Goal: Task Accomplishment & Management: Use online tool/utility

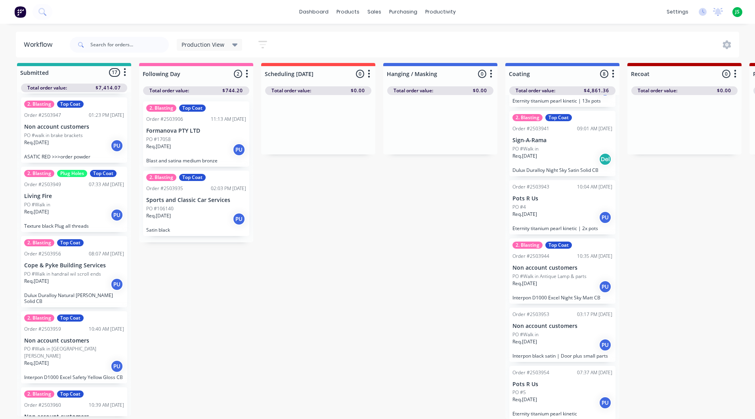
scroll to position [188, 0]
click at [143, 42] on input "text" at bounding box center [129, 45] width 78 height 16
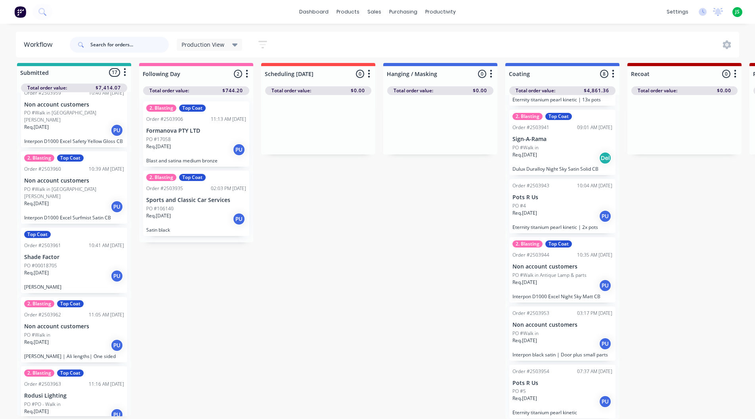
scroll to position [937, 0]
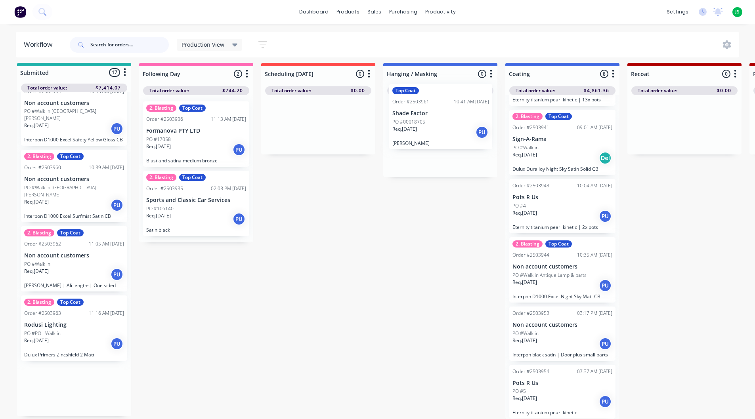
drag, startPoint x: 55, startPoint y: 259, endPoint x: 425, endPoint y: 137, distance: 389.8
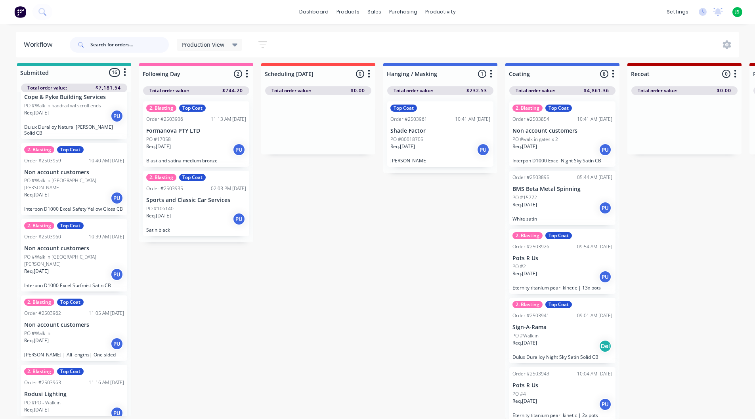
scroll to position [0, 0]
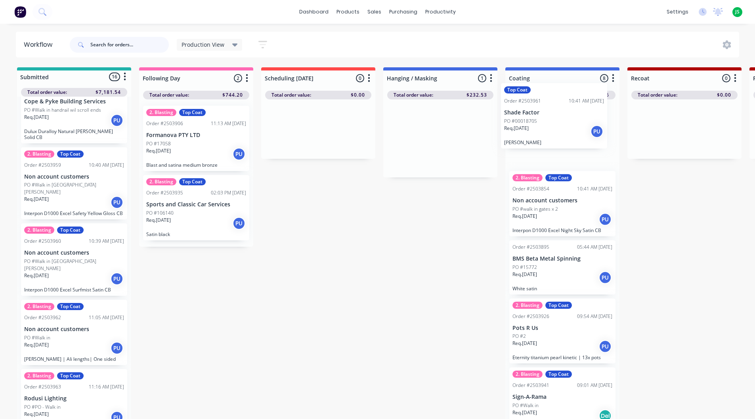
drag, startPoint x: 442, startPoint y: 152, endPoint x: 547, endPoint y: 132, distance: 106.6
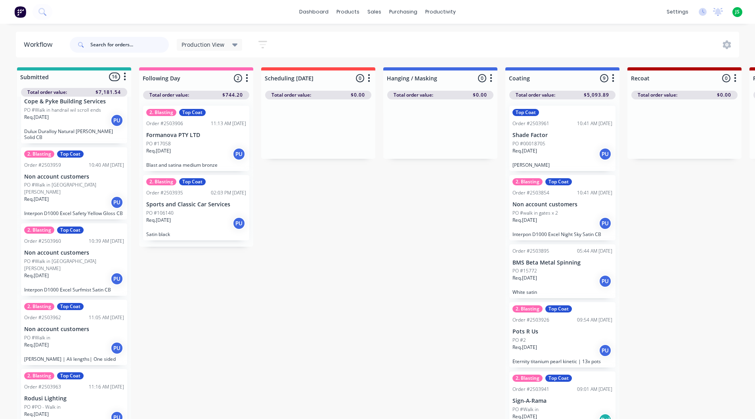
scroll to position [10, 0]
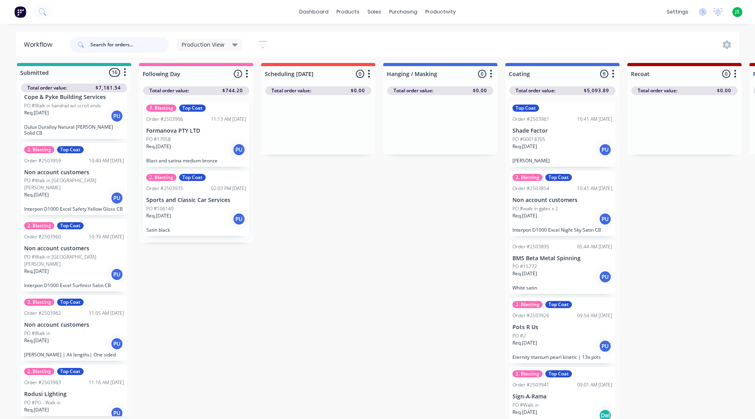
click at [109, 51] on input "text" at bounding box center [129, 45] width 78 height 16
type input "tomcat"
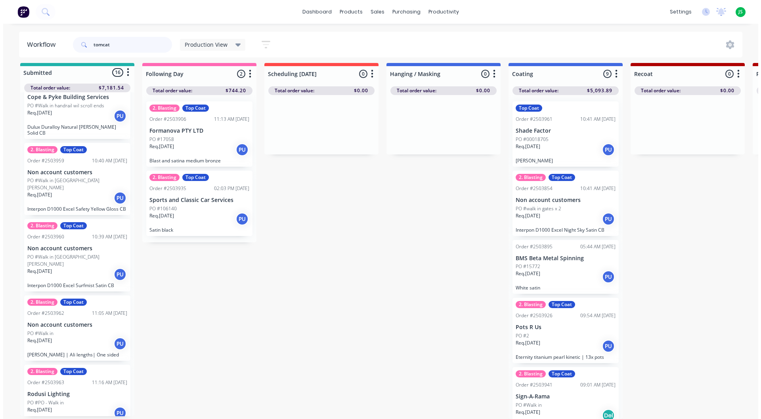
scroll to position [0, 0]
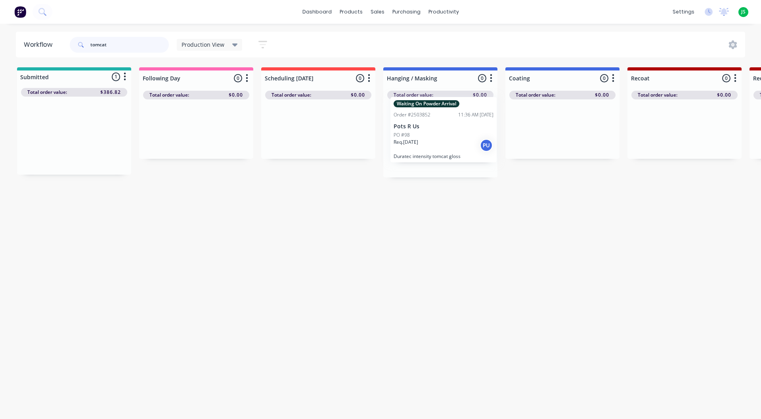
drag, startPoint x: 56, startPoint y: 147, endPoint x: 428, endPoint y: 141, distance: 371.4
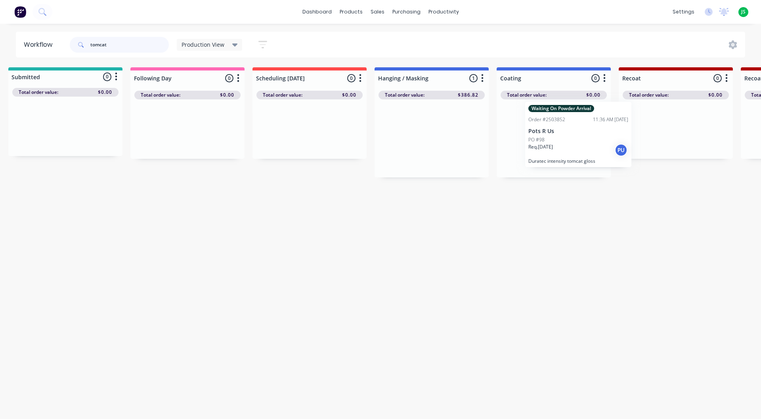
scroll to position [0, 11]
drag, startPoint x: 433, startPoint y: 151, endPoint x: 557, endPoint y: 148, distance: 124.5
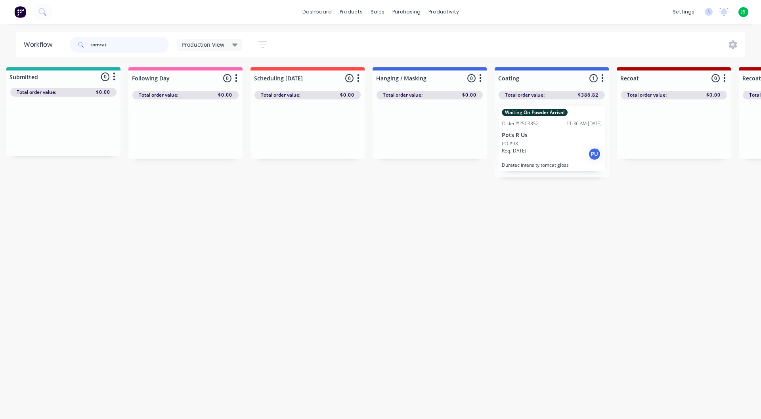
drag, startPoint x: 70, startPoint y: 47, endPoint x: 50, endPoint y: 47, distance: 20.2
click at [52, 47] on header "Workflow tomcat Production View Save new view None edit Production View (Defaul…" at bounding box center [381, 45] width 730 height 26
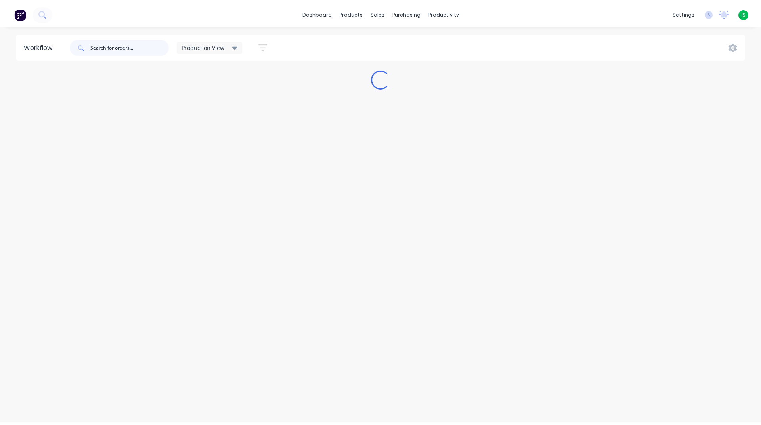
scroll to position [0, 0]
click at [314, 13] on link "dashboard" at bounding box center [316, 12] width 37 height 12
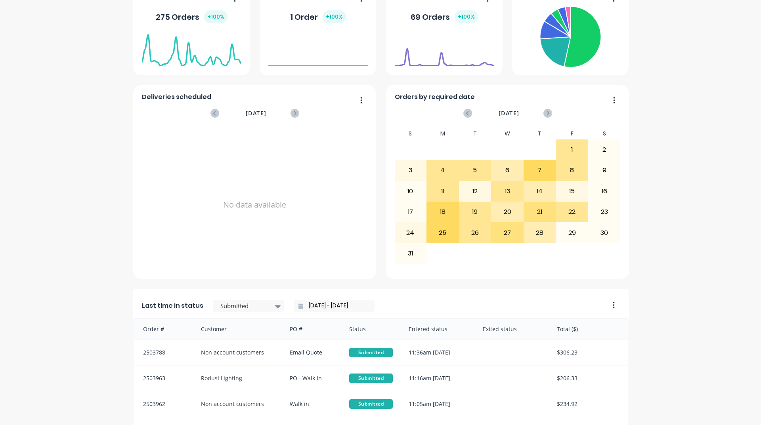
scroll to position [277, 0]
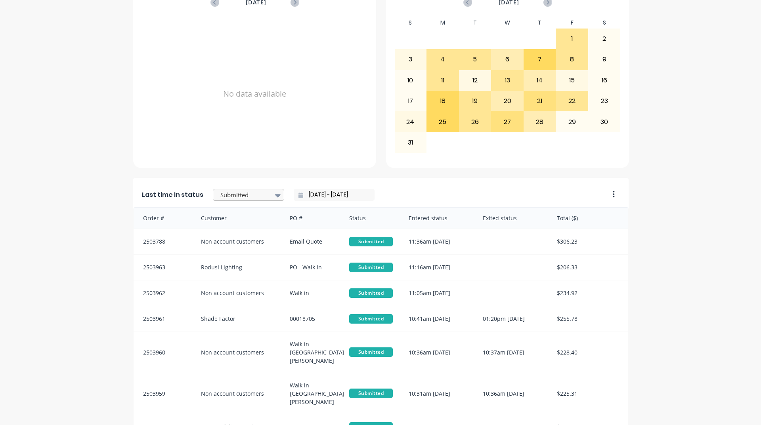
click at [229, 197] on div at bounding box center [245, 195] width 50 height 10
click at [229, 278] on div "Coating" at bounding box center [248, 270] width 71 height 15
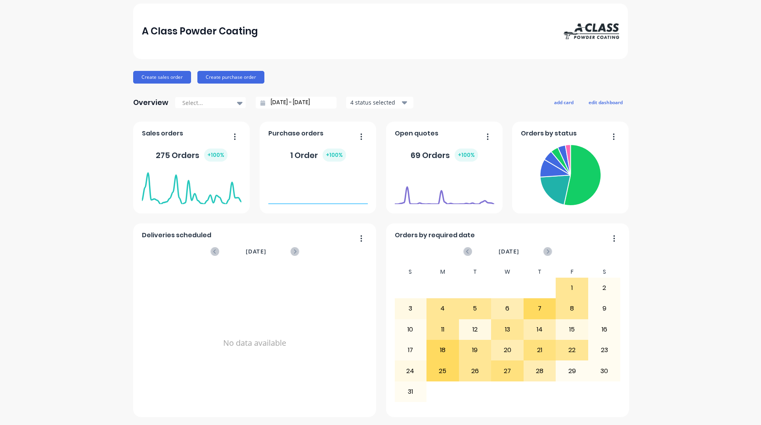
scroll to position [0, 0]
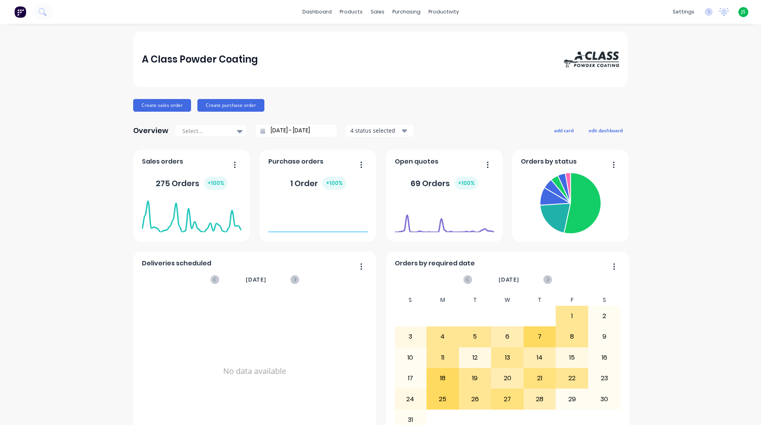
click at [363, 160] on button "button" at bounding box center [358, 165] width 17 height 12
drag, startPoint x: 0, startPoint y: 139, endPoint x: 10, endPoint y: 139, distance: 9.5
click at [4, 139] on div "A Class Powder Coating Create sales order Create purchase order Overview Select…" at bounding box center [380, 391] width 761 height 719
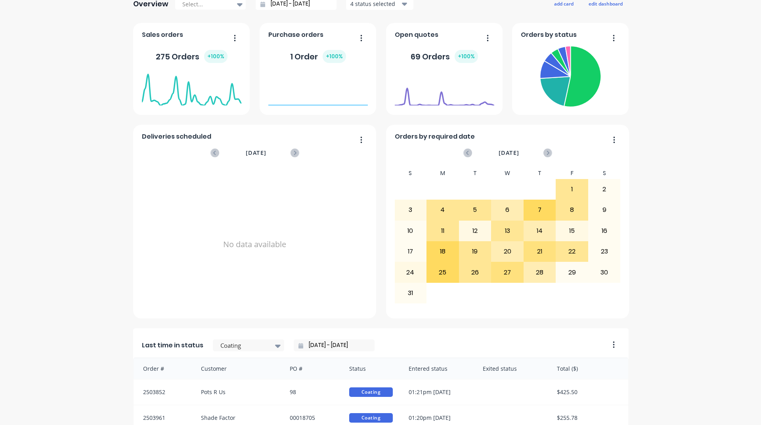
scroll to position [317, 0]
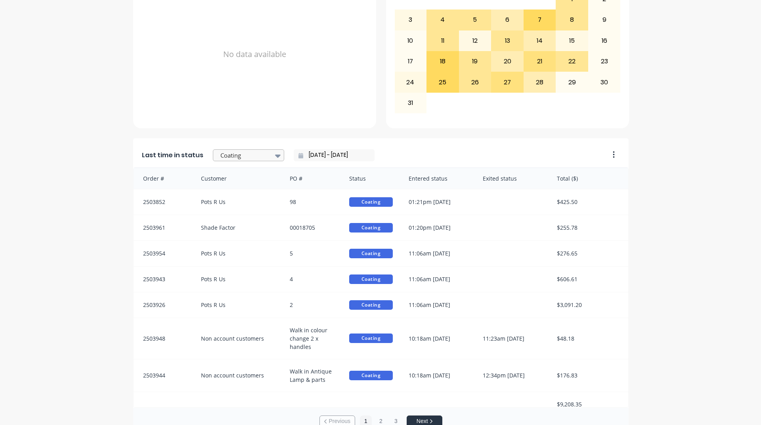
click at [251, 154] on div at bounding box center [245, 156] width 50 height 10
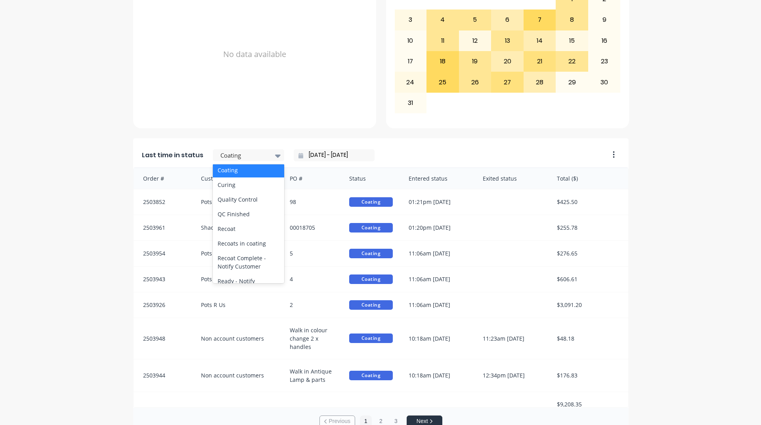
scroll to position [396, 0]
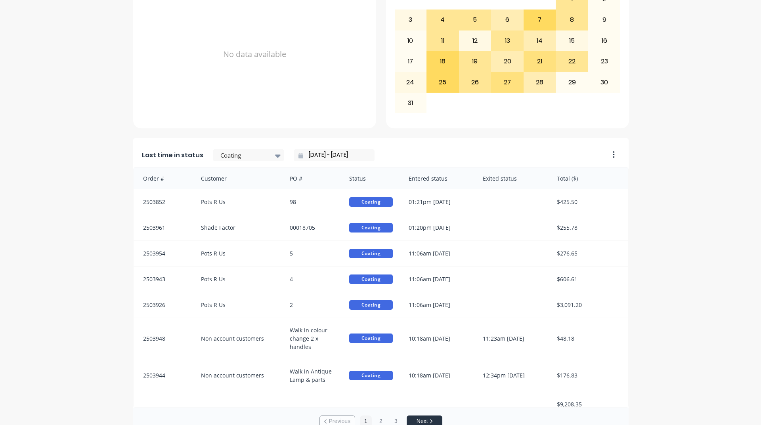
click at [332, 154] on input "[DATE] - [DATE]" at bounding box center [337, 155] width 68 height 12
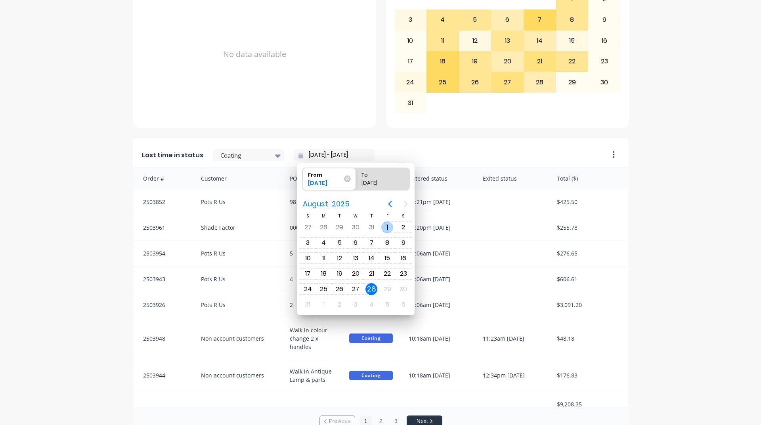
drag, startPoint x: 388, startPoint y: 227, endPoint x: 377, endPoint y: 261, distance: 35.7
click at [388, 226] on div "1" at bounding box center [387, 228] width 12 height 12
type input "[DATE] - [DATE]"
radio input "false"
radio input "true"
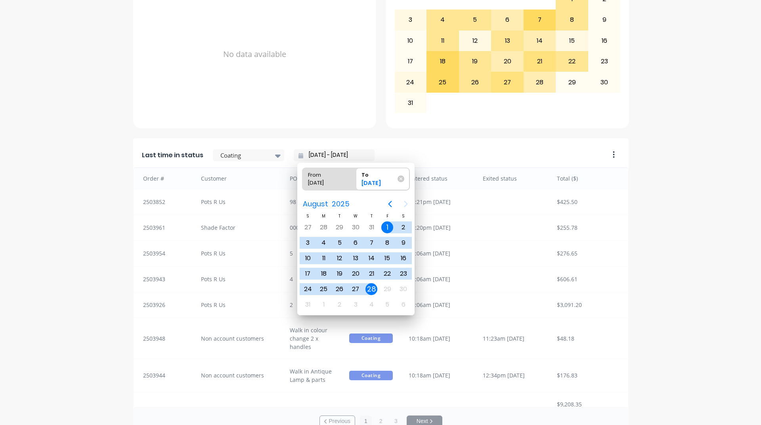
click at [374, 286] on div "28" at bounding box center [371, 289] width 12 height 12
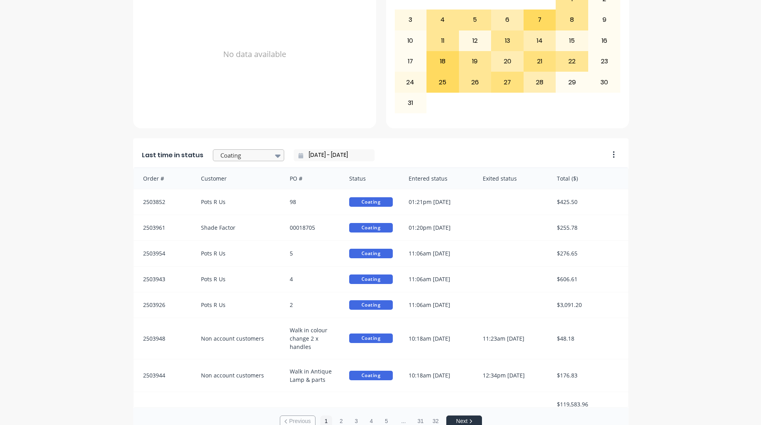
click at [220, 154] on div at bounding box center [245, 156] width 50 height 10
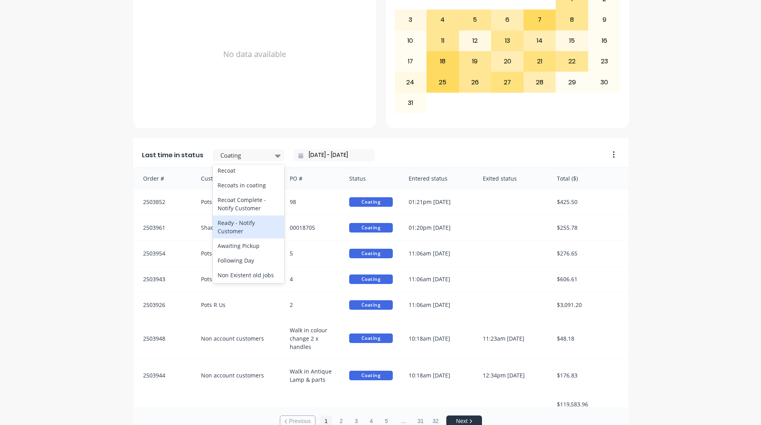
click at [242, 239] on div "Ready - Notify Customer" at bounding box center [248, 227] width 71 height 23
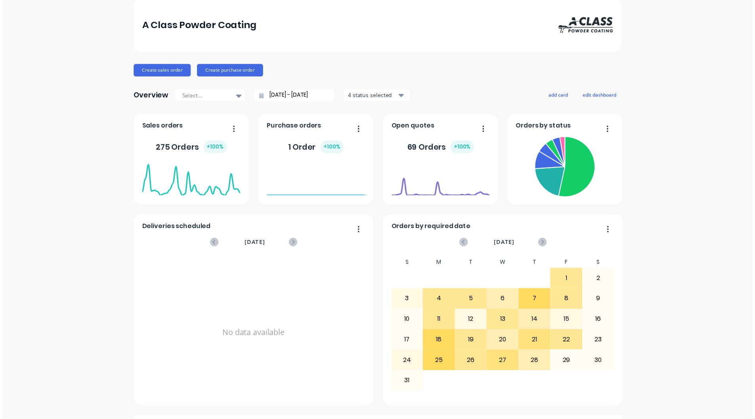
scroll to position [0, 0]
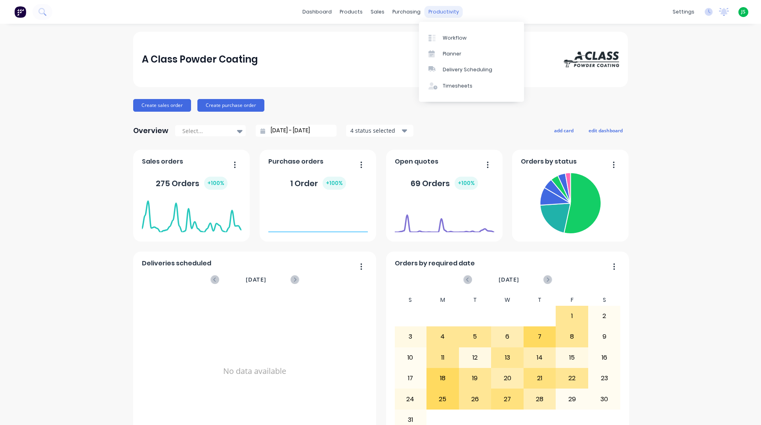
click at [433, 7] on div "productivity" at bounding box center [443, 12] width 38 height 12
click at [453, 37] on div "Workflow" at bounding box center [455, 37] width 24 height 7
